Goal: Communication & Community: Answer question/provide support

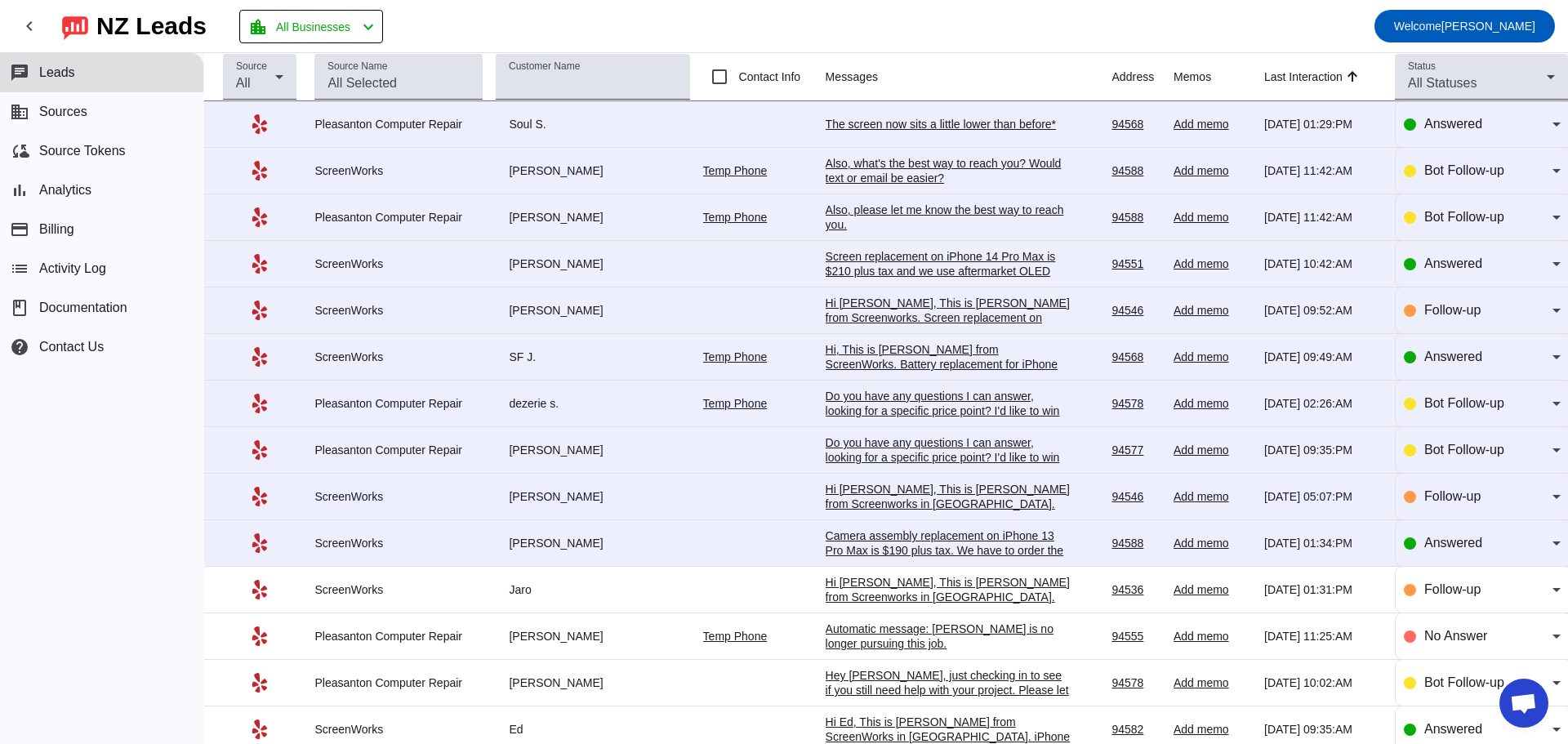
click at [896, 126] on div "The screen now sits a little lower than before*" at bounding box center [948, 124] width 245 height 15
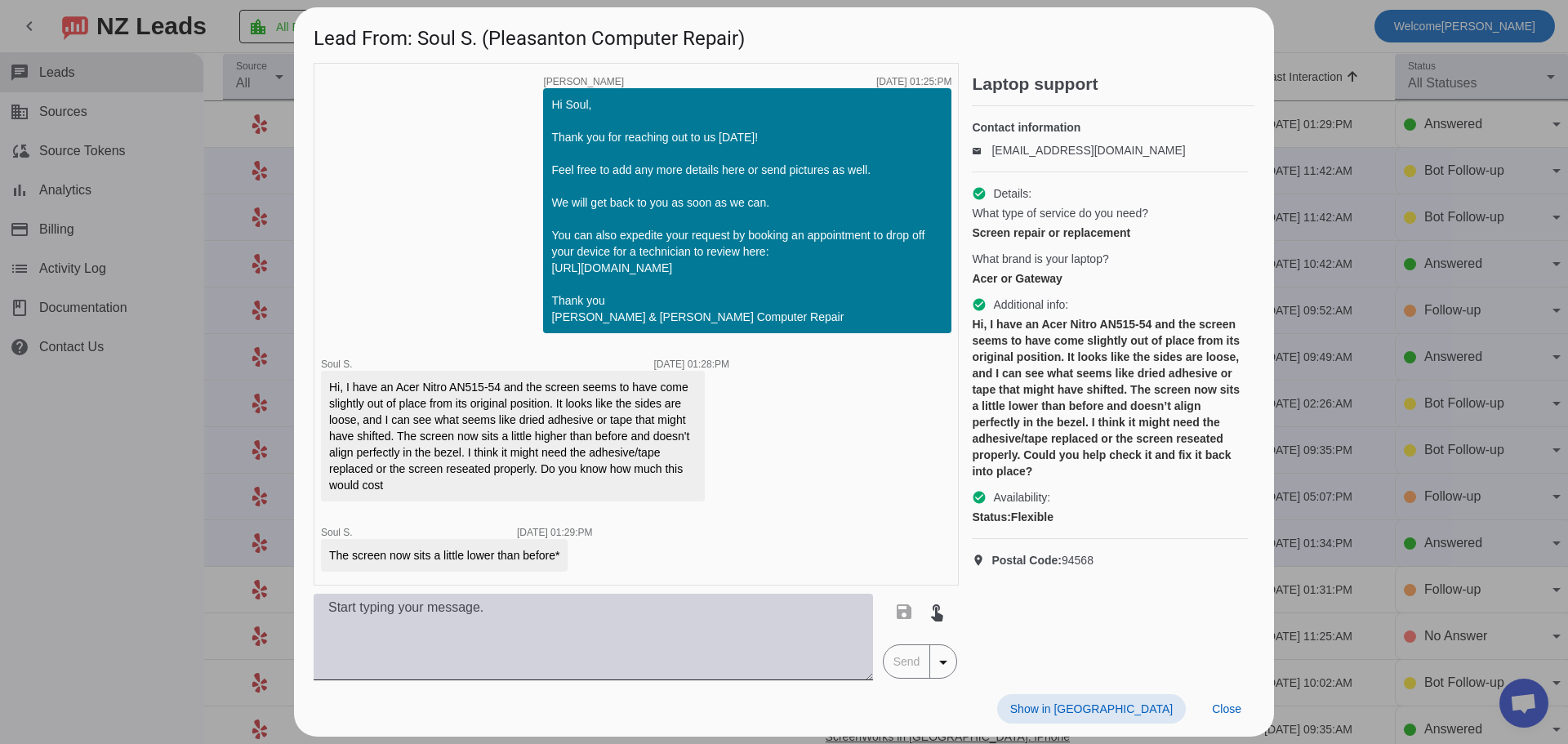
click at [525, 624] on textarea at bounding box center [593, 636] width 559 height 86
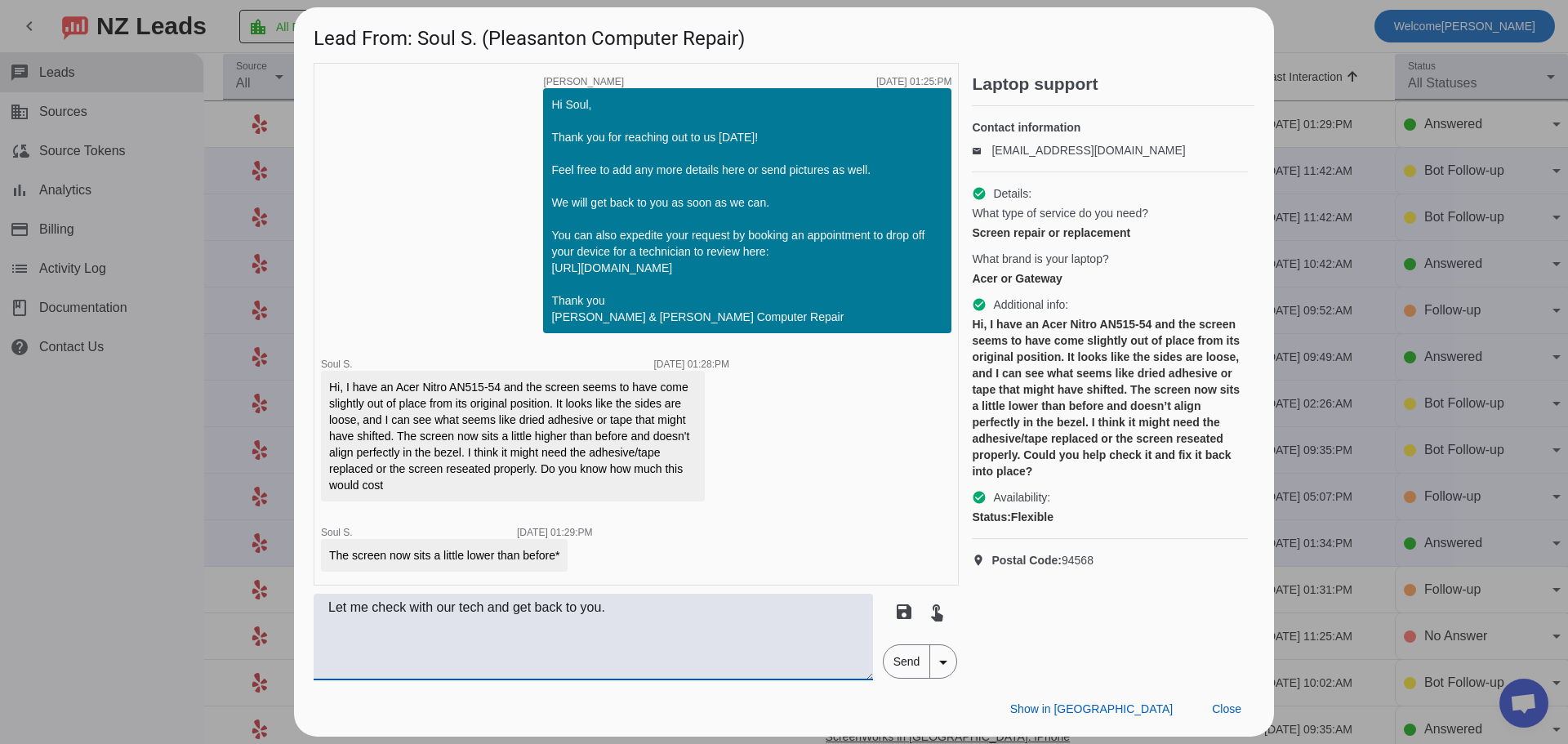
type textarea "Let me check with our tech and get back to you."
click at [914, 674] on span "Send" at bounding box center [906, 661] width 46 height 32
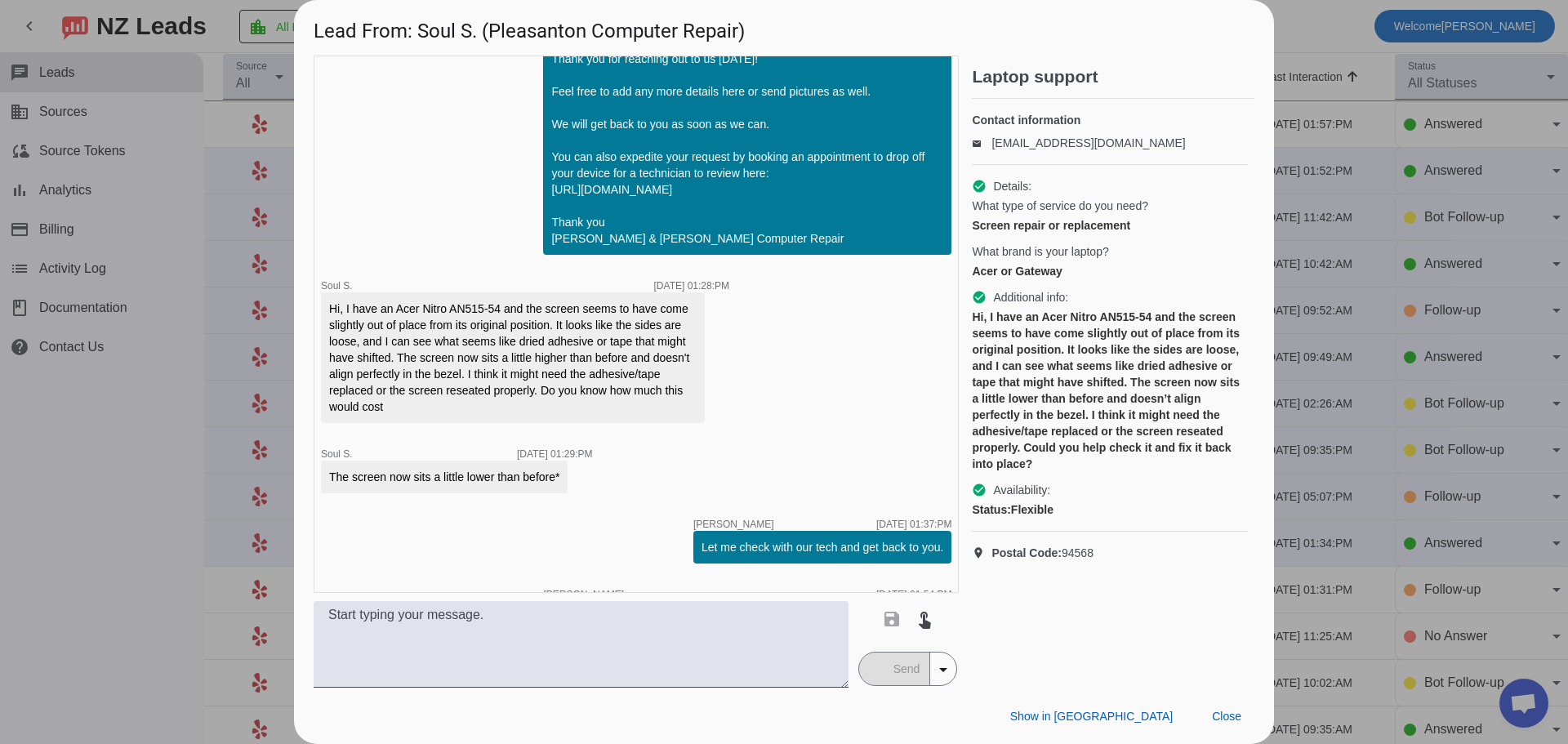
scroll to position [49, 0]
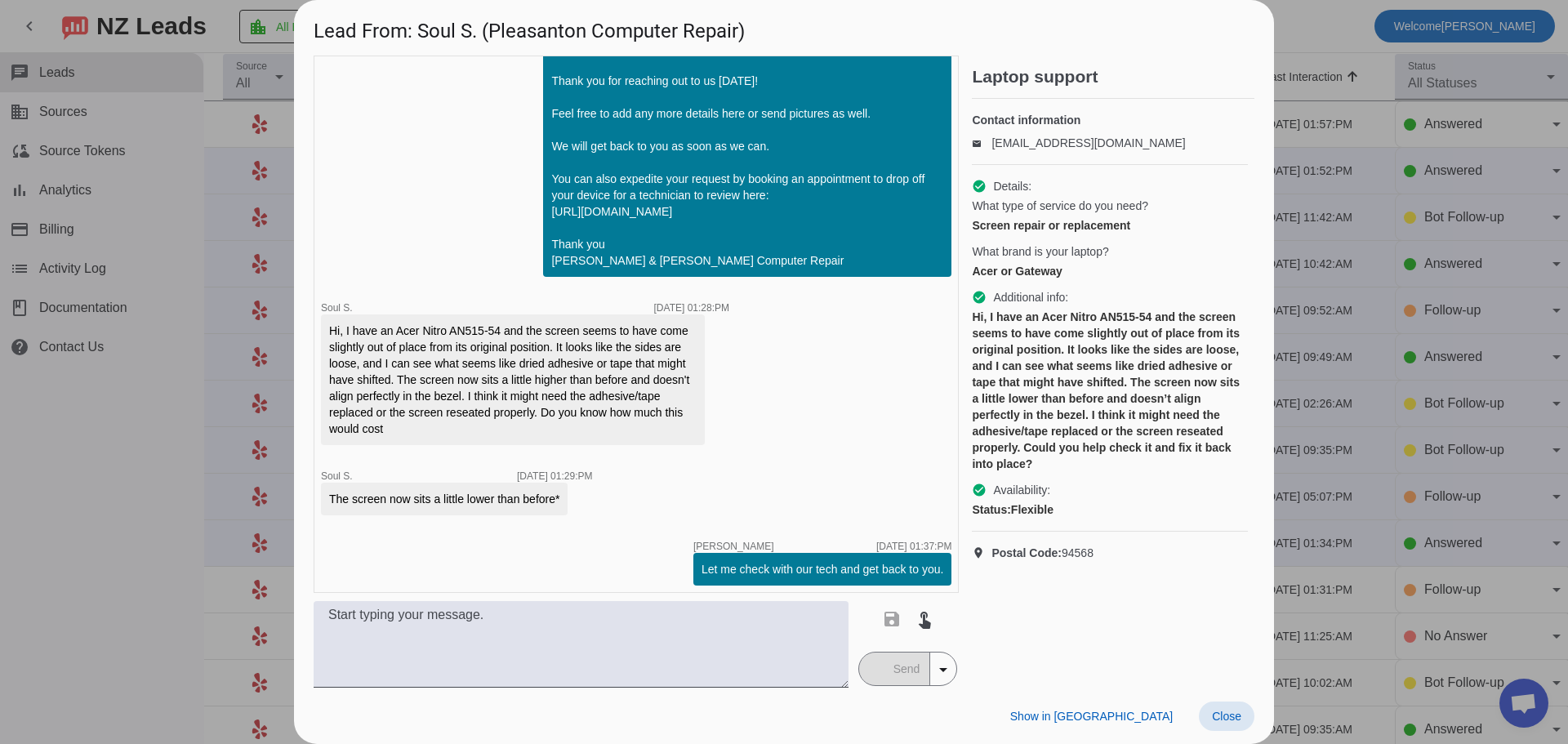
drag, startPoint x: 1219, startPoint y: 719, endPoint x: 1205, endPoint y: 712, distance: 15.7
click at [1220, 719] on span "Close" at bounding box center [1227, 716] width 30 height 13
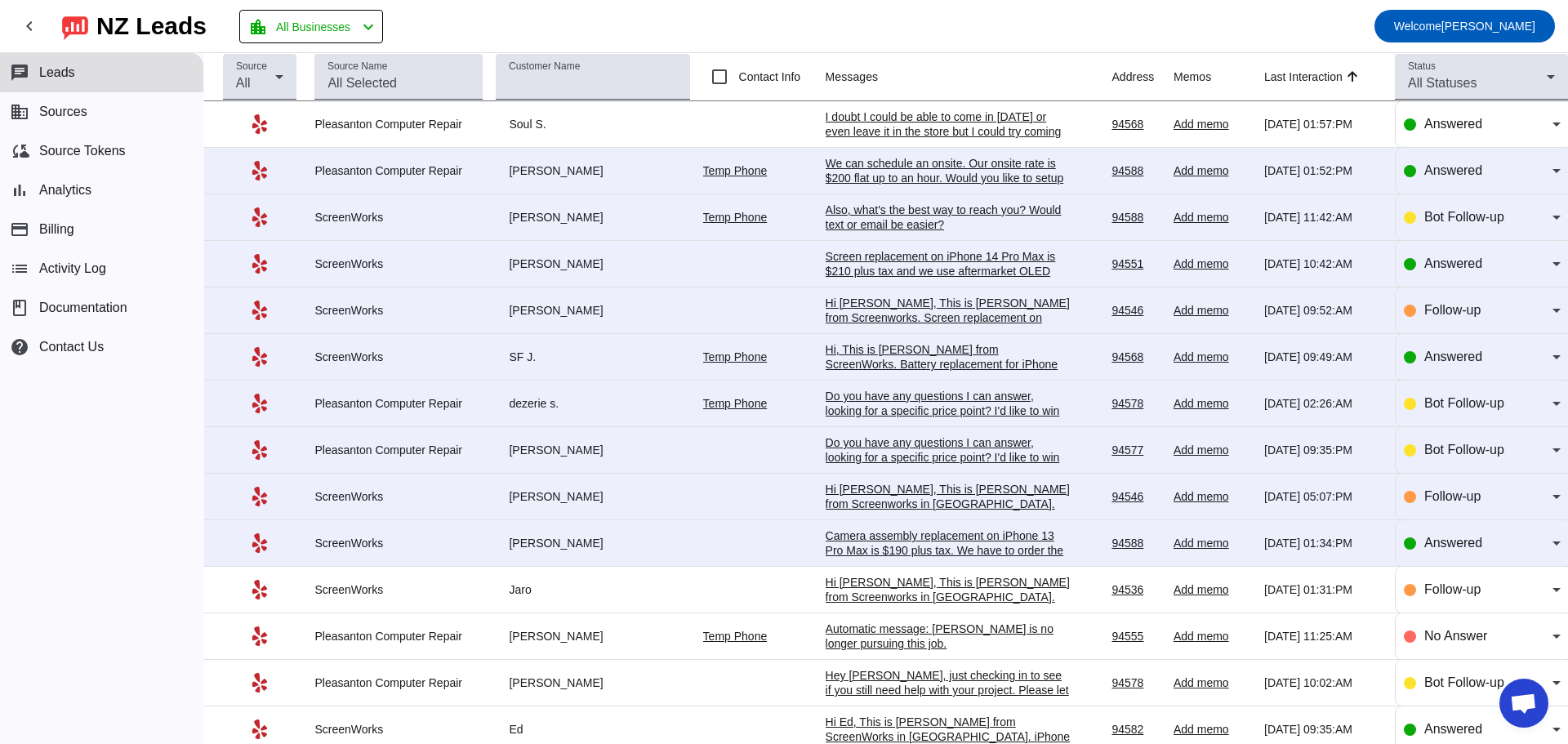
click at [484, 173] on td "Pleasanton Computer Repair" at bounding box center [405, 171] width 181 height 46
click at [842, 224] on div "Also, what's the best way to reach you? Would text or email be easier?​" at bounding box center [948, 217] width 245 height 30
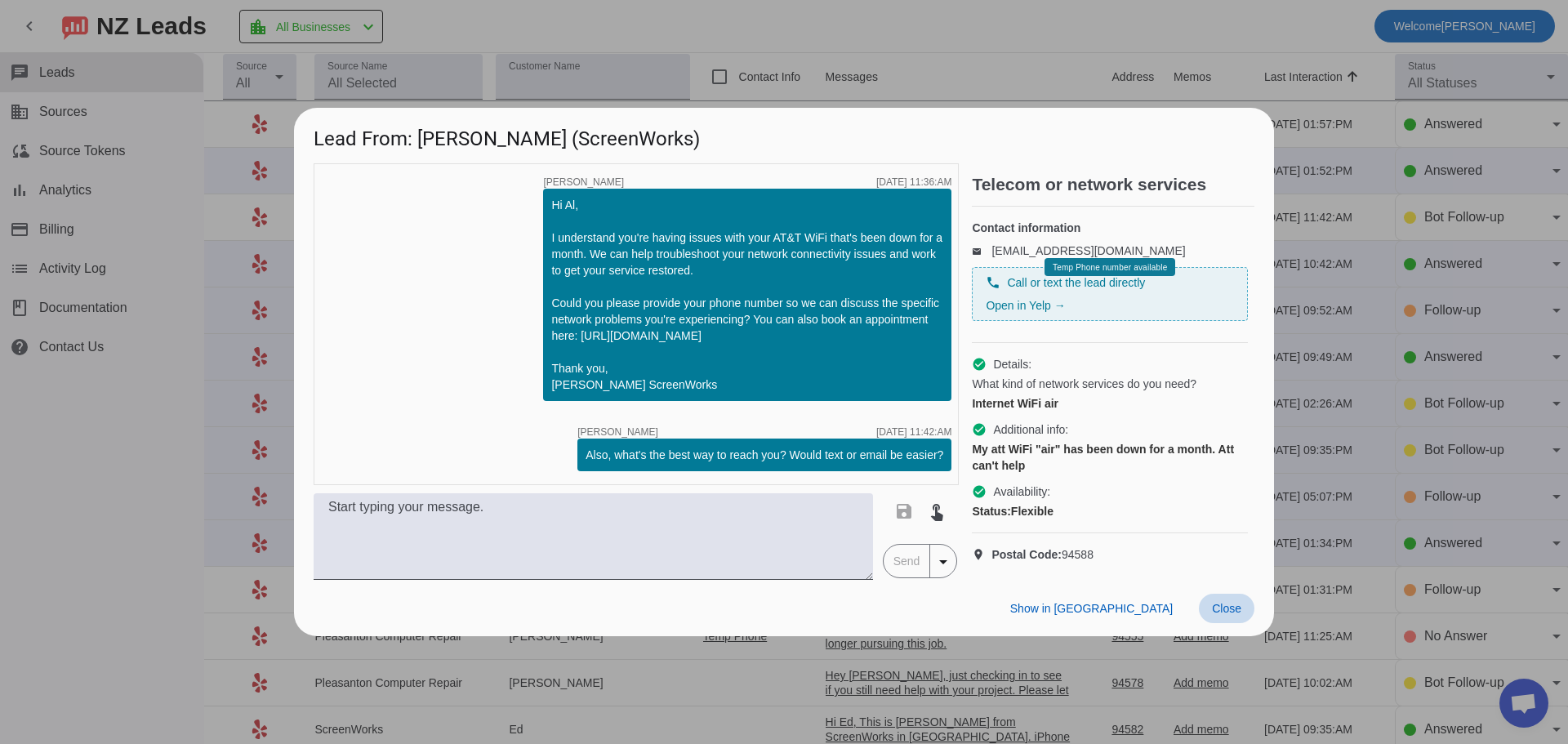
click at [1228, 615] on span "Close" at bounding box center [1227, 609] width 30 height 13
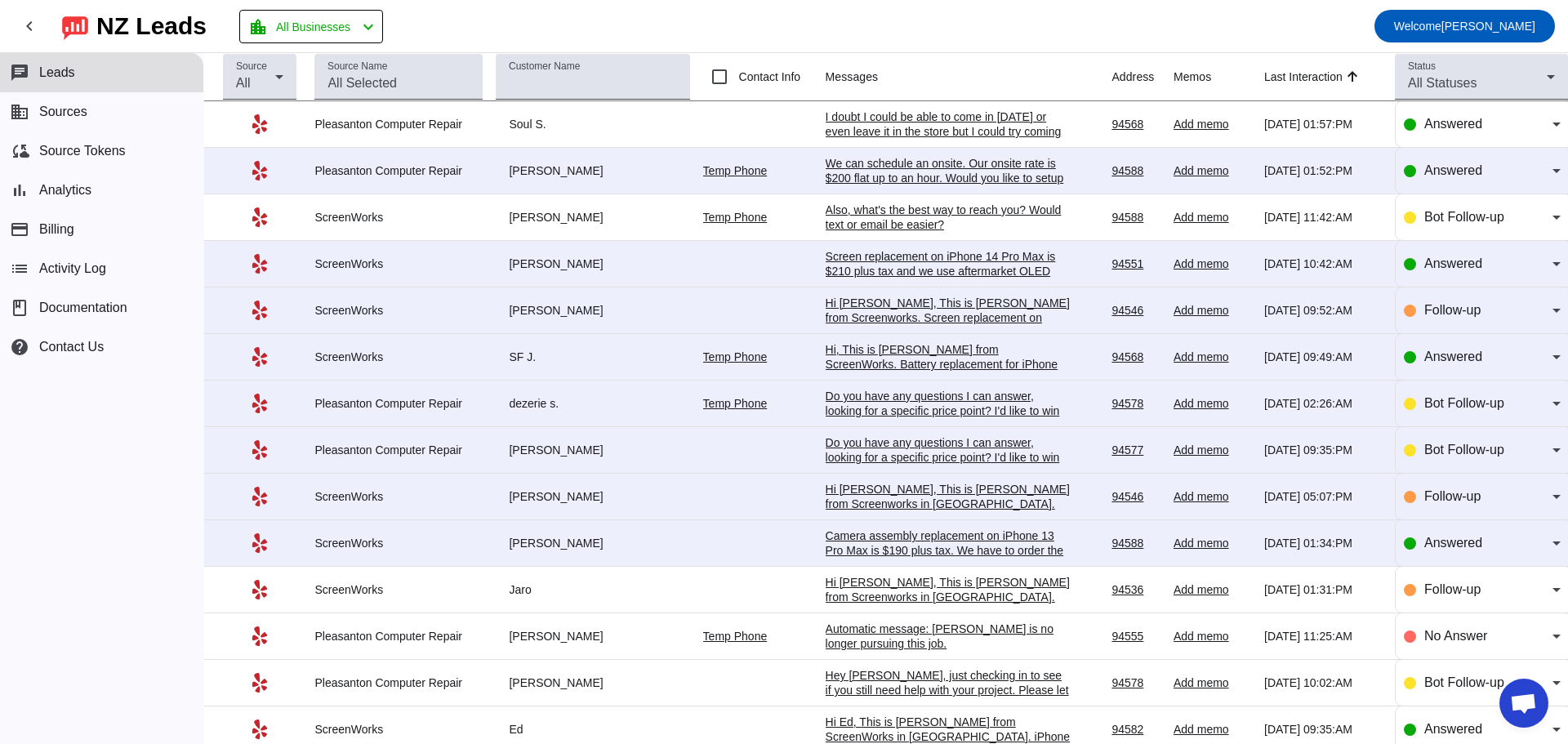
click at [880, 328] on div "Hi [PERSON_NAME], This is [PERSON_NAME] from Screenworks. Screen replacement on…" at bounding box center [948, 340] width 245 height 88
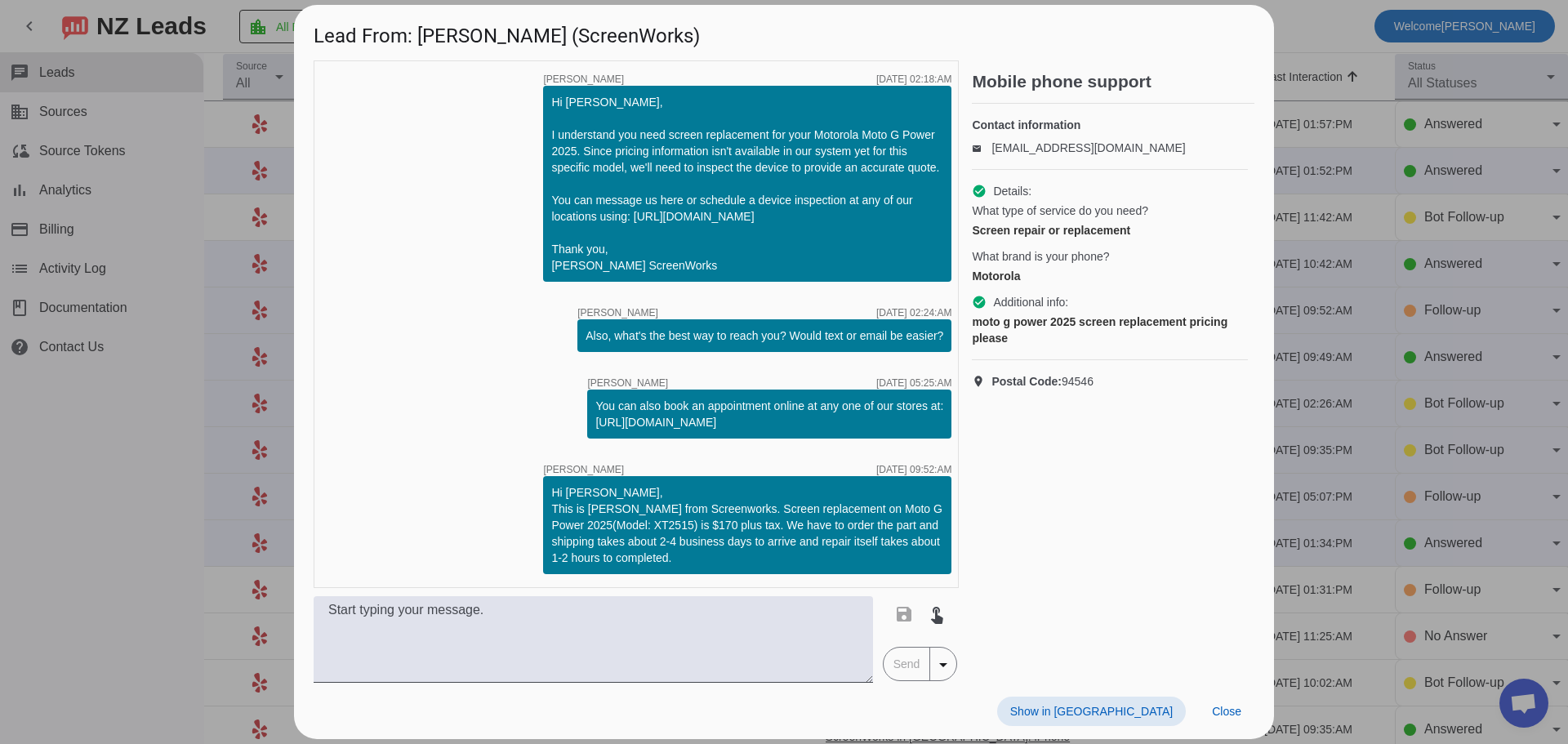
scroll to position [6, 0]
